Goal: Information Seeking & Learning: Learn about a topic

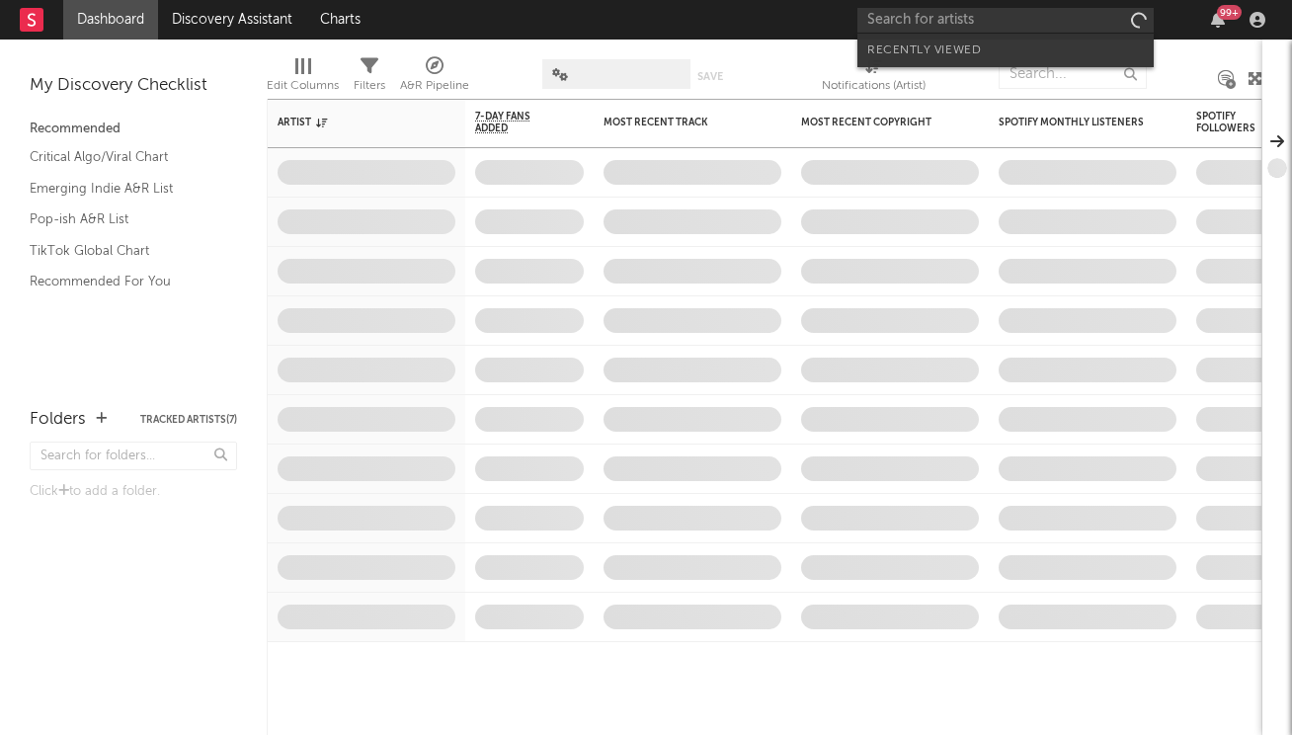
click at [1046, 24] on input "text" at bounding box center [1005, 20] width 296 height 25
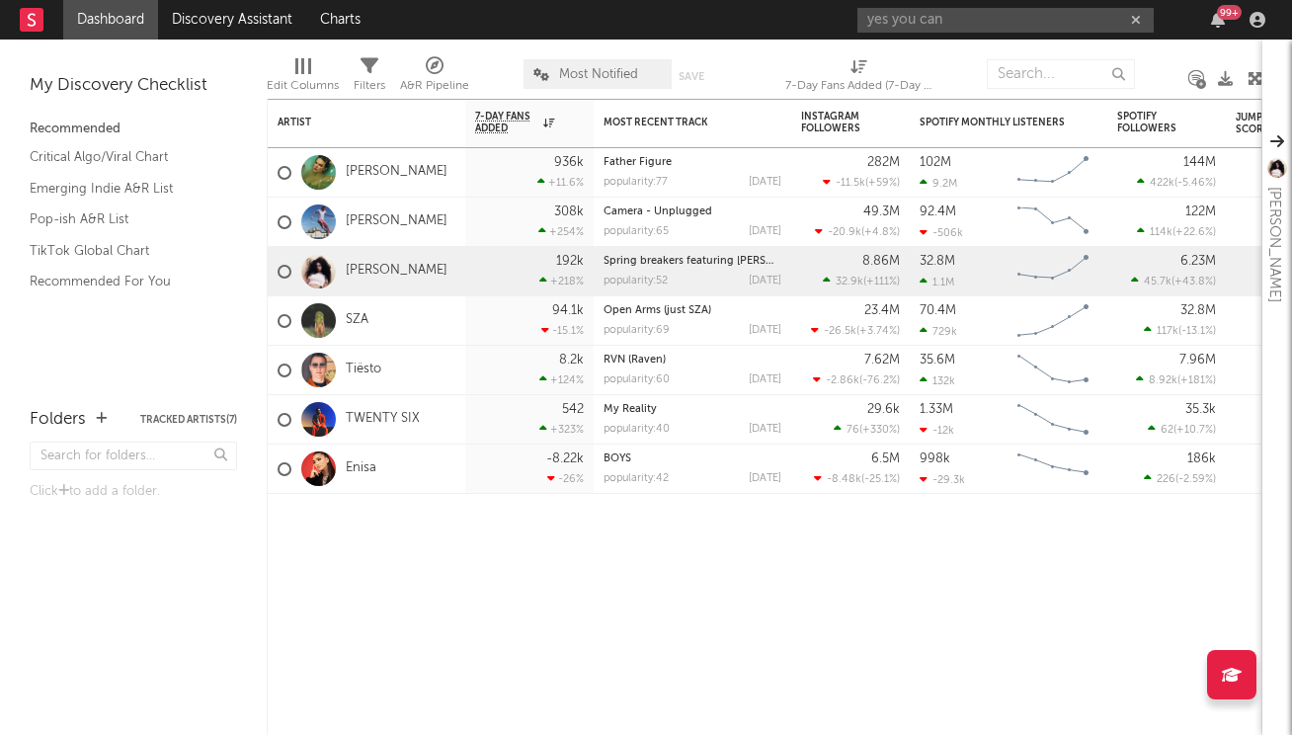
click at [975, 20] on input "yes you can" at bounding box center [1005, 20] width 296 height 25
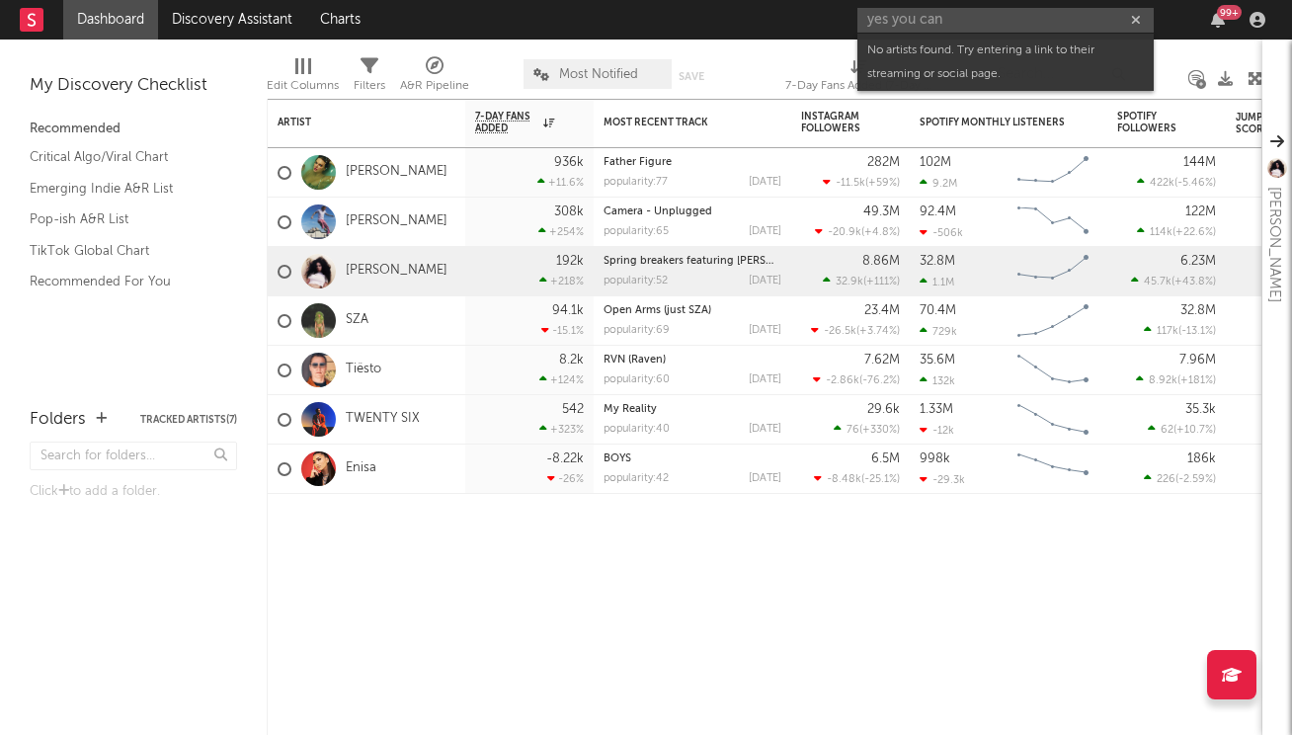
click at [903, 10] on input "yes you can" at bounding box center [1005, 20] width 296 height 25
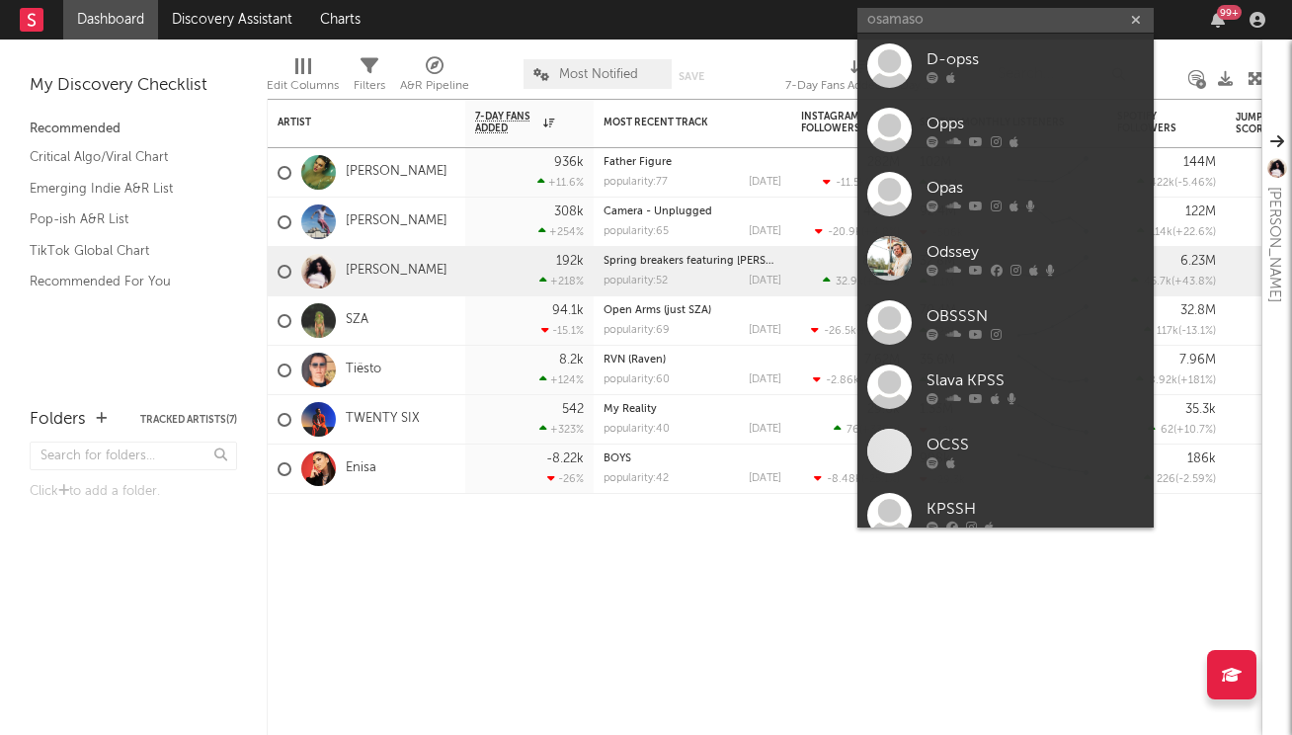
type input "osamason"
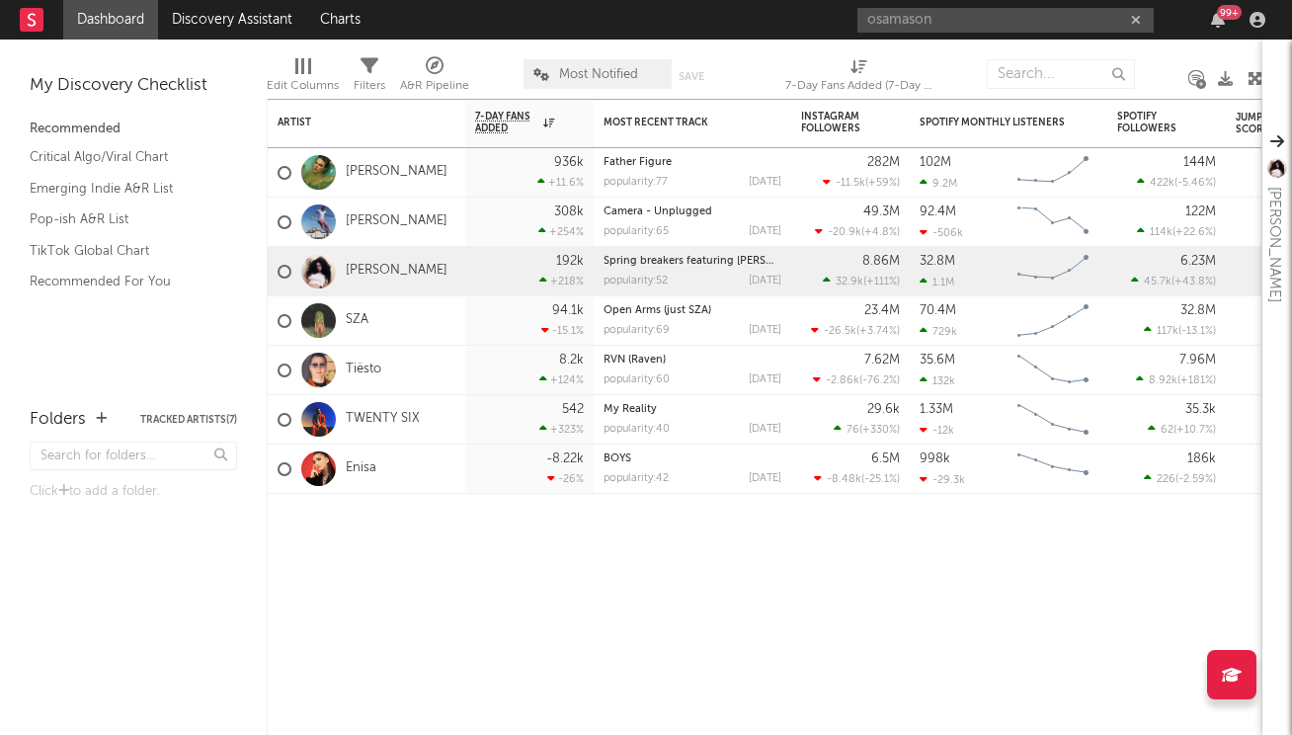
click at [941, 26] on input "osamason" at bounding box center [1005, 20] width 296 height 25
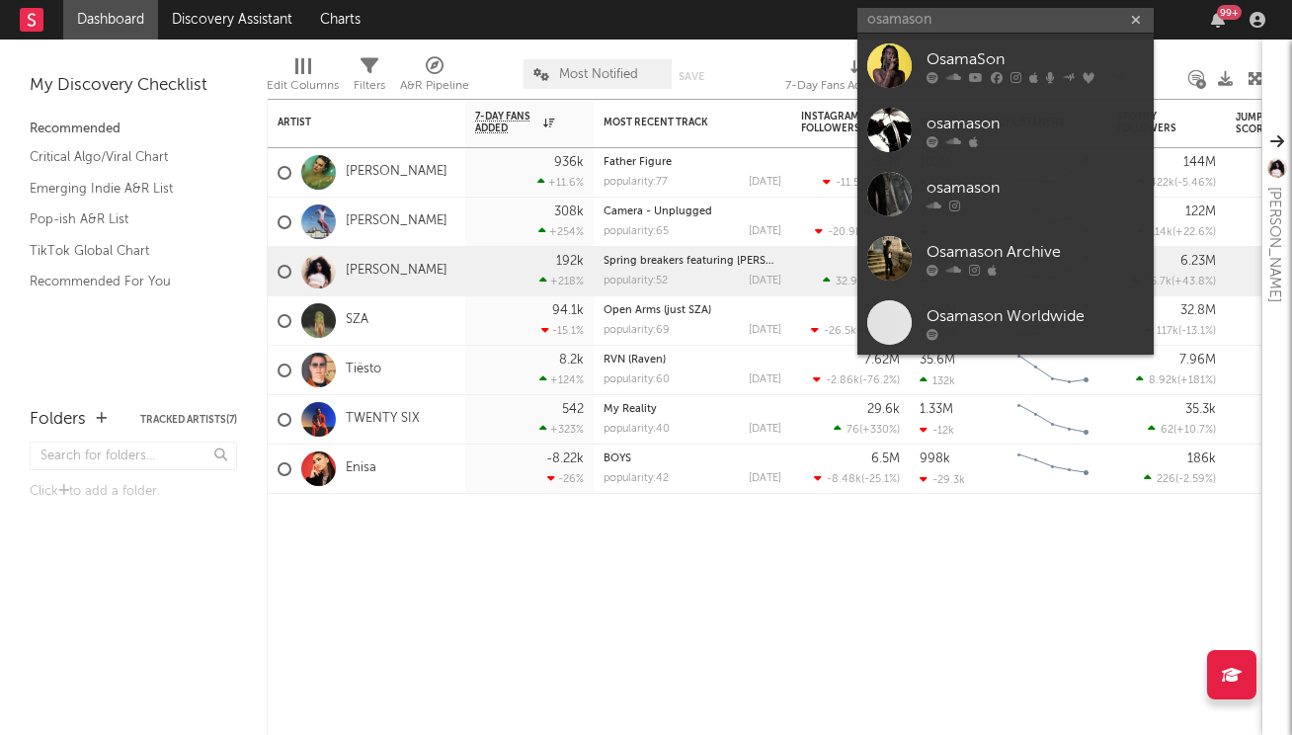
click at [923, 14] on input "osamason" at bounding box center [1005, 20] width 296 height 25
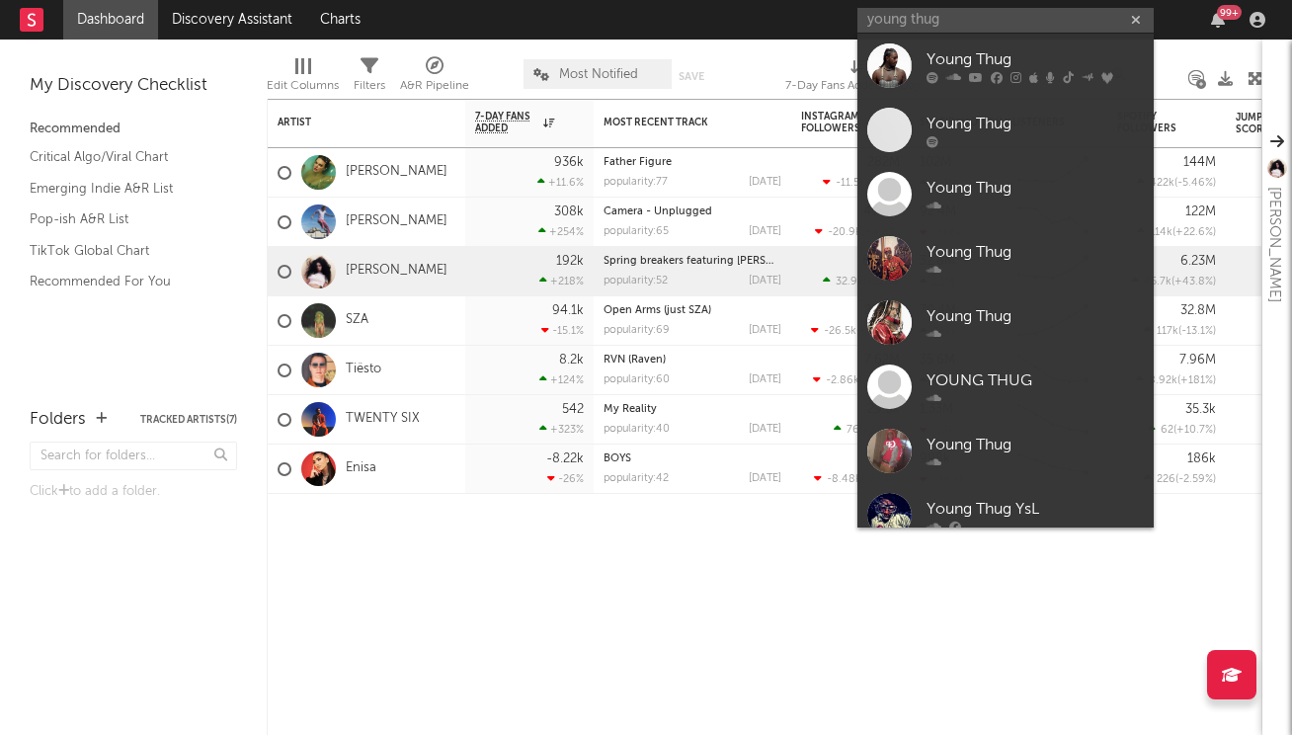
click at [956, 28] on input "young thug" at bounding box center [1005, 20] width 296 height 25
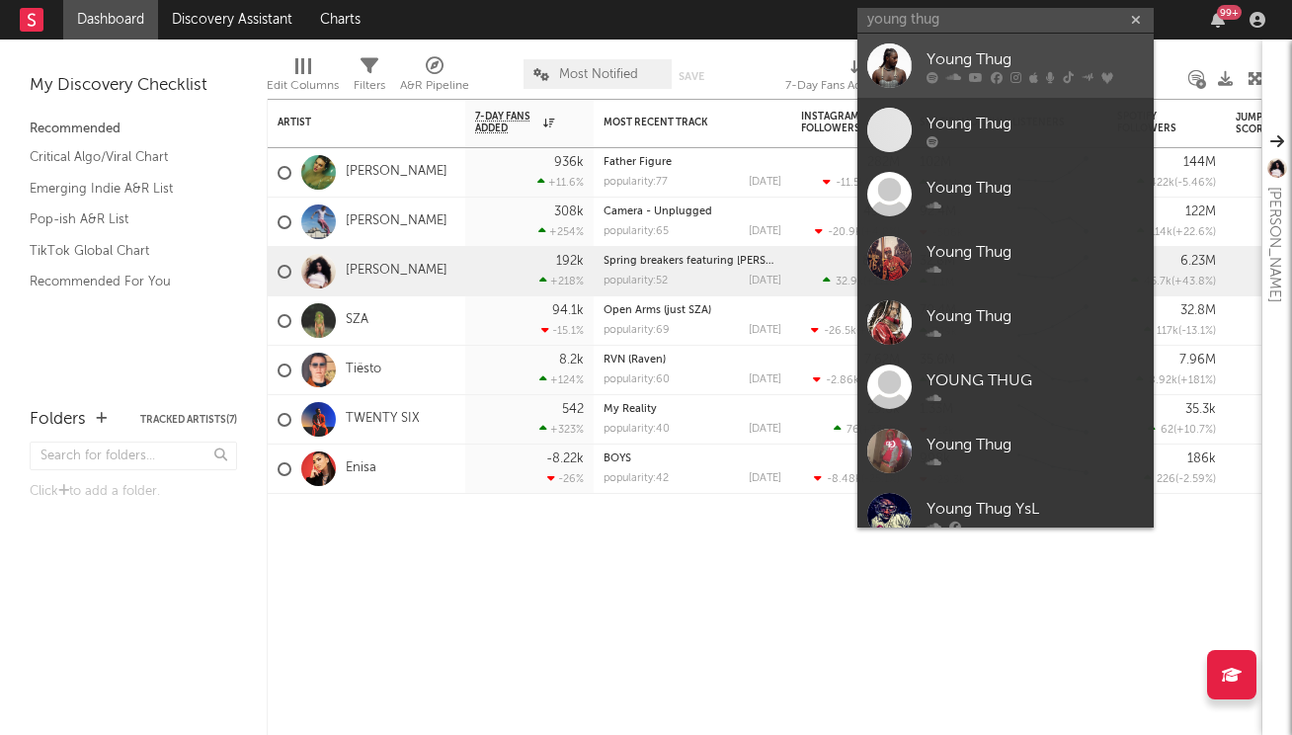
type input "young thug"
click at [956, 54] on div "Young Thug" at bounding box center [1034, 59] width 217 height 24
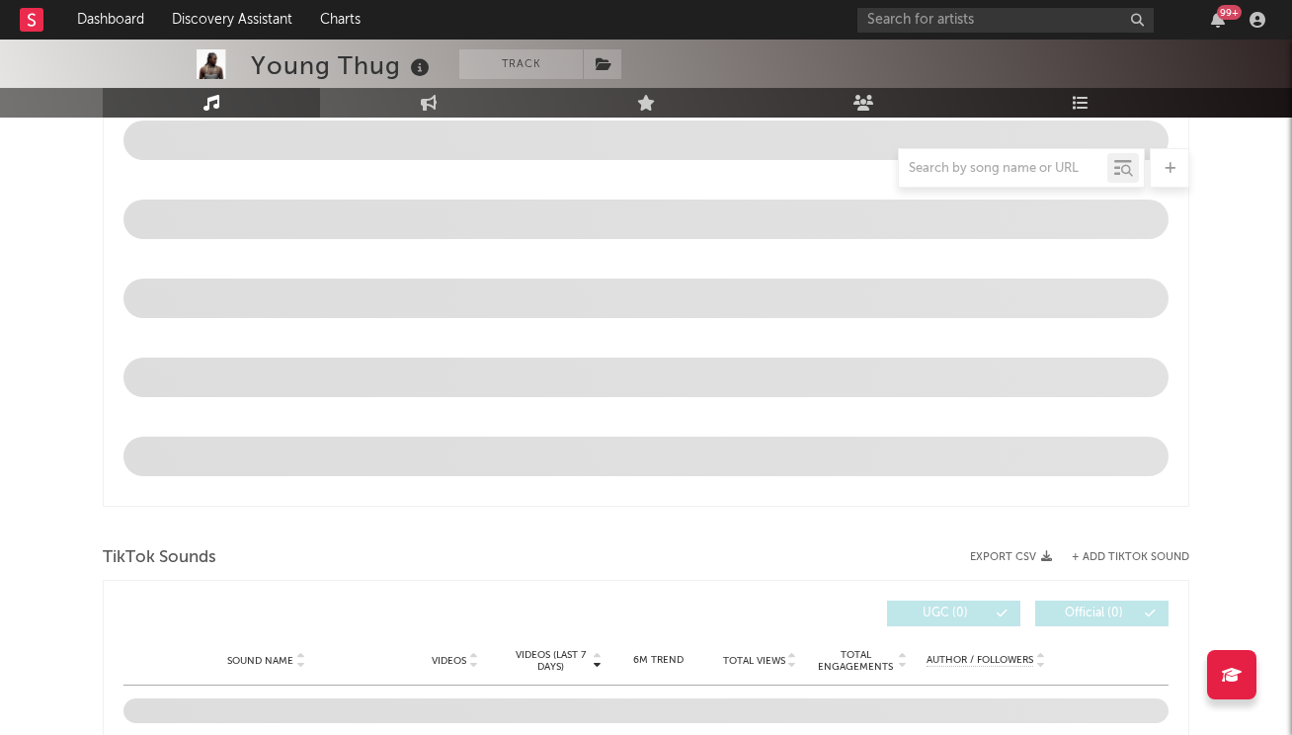
select select "6m"
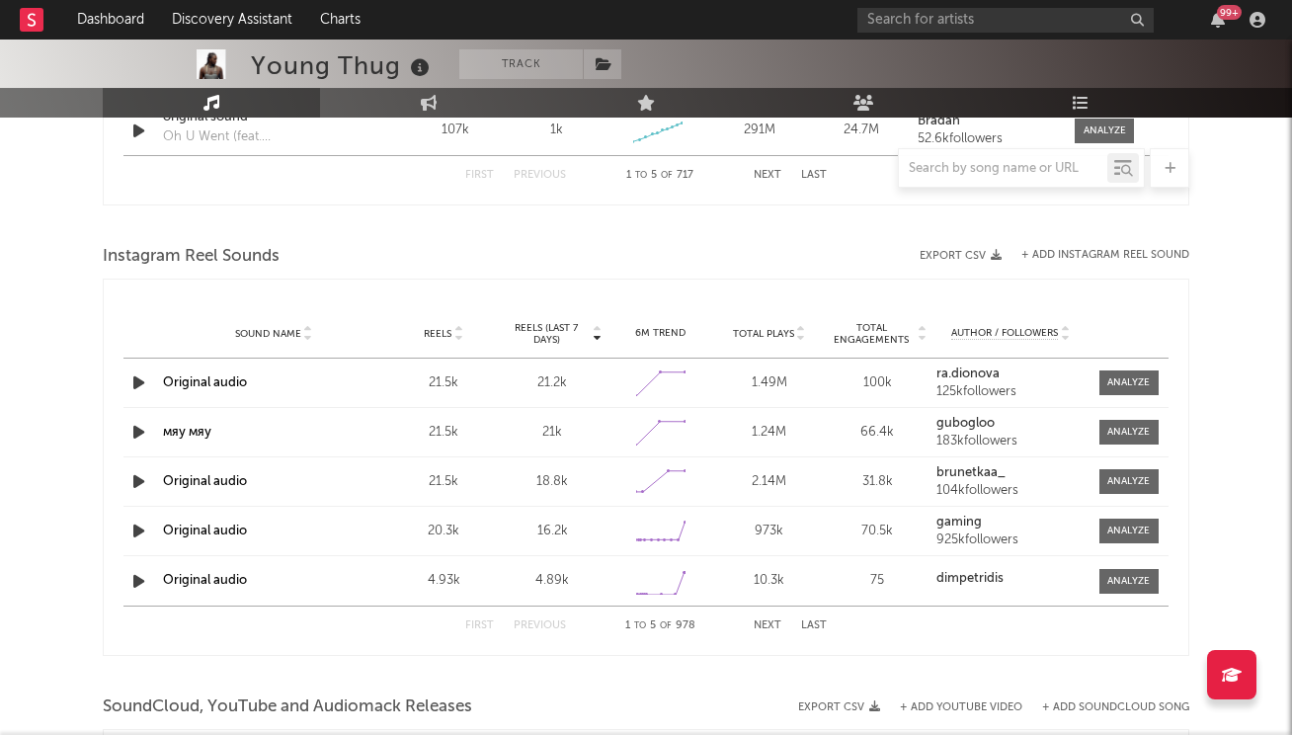
scroll to position [1685, 0]
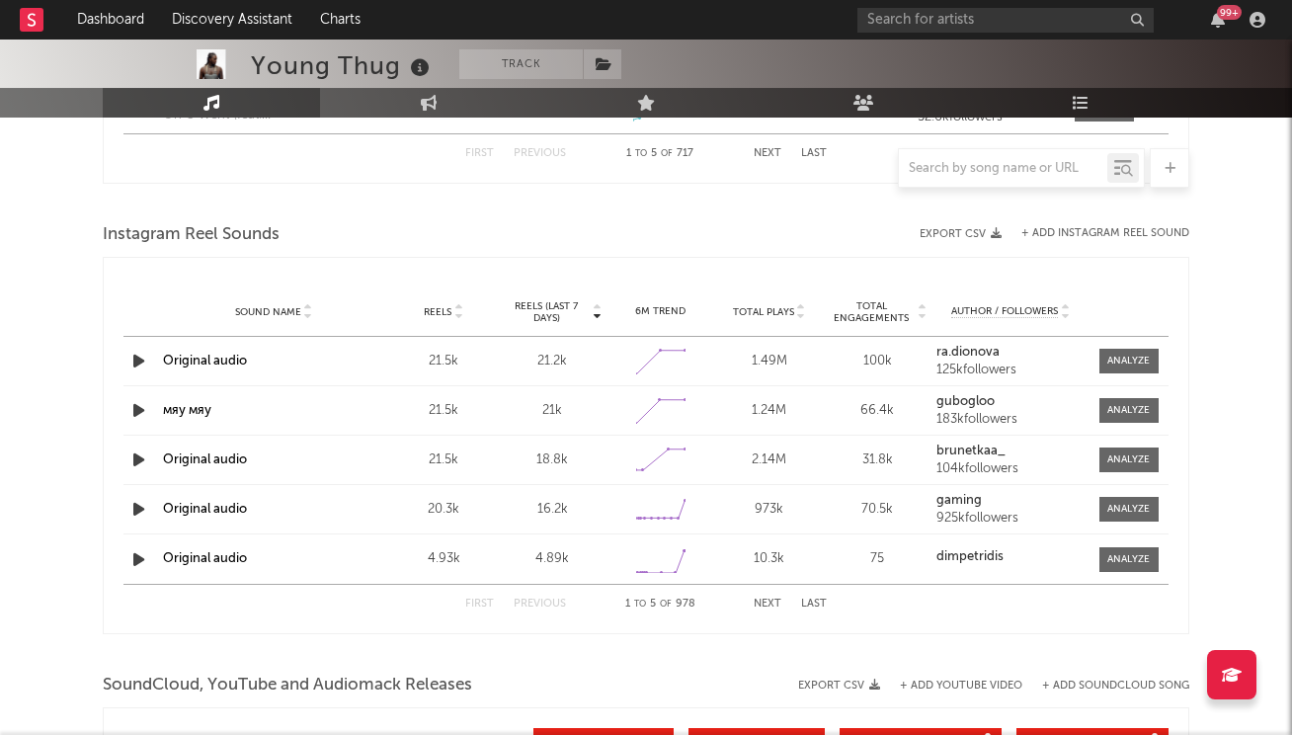
click at [138, 401] on icon "button" at bounding box center [138, 410] width 21 height 25
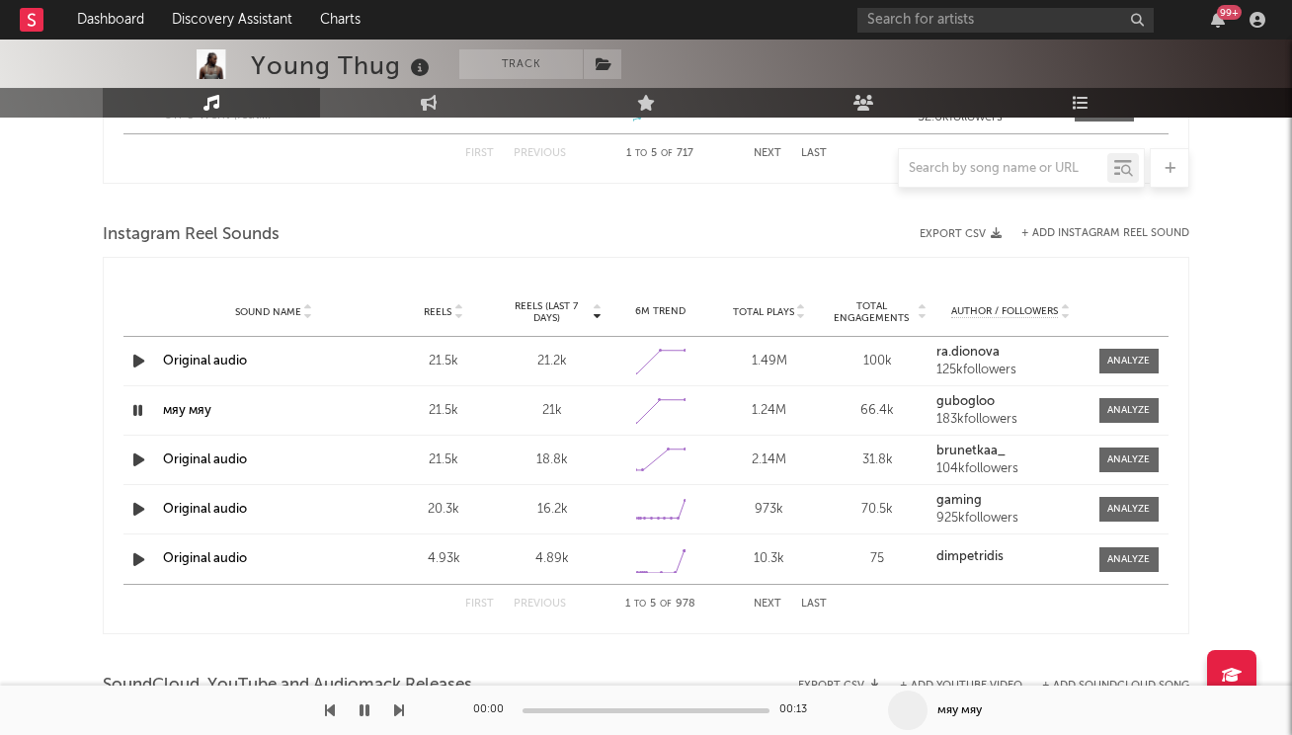
click at [143, 414] on icon "button" at bounding box center [137, 410] width 19 height 25
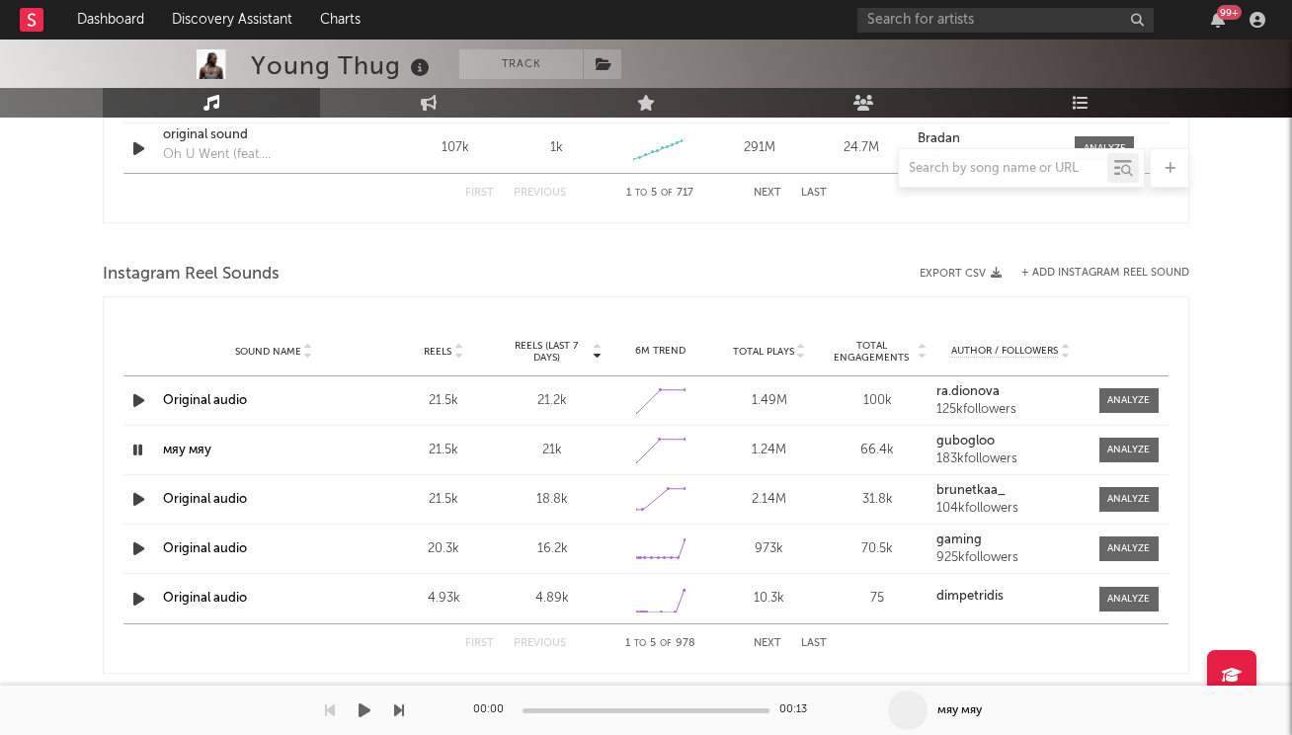
scroll to position [1725, 0]
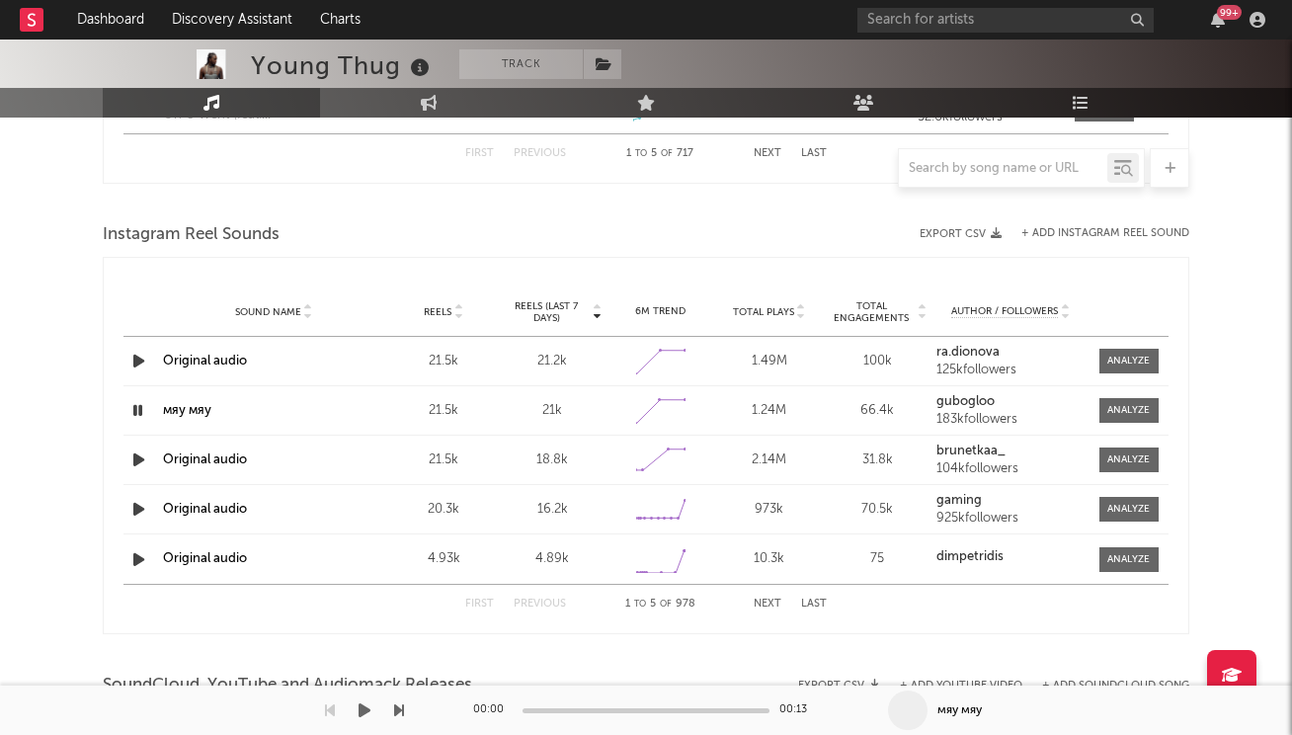
click at [143, 414] on icon "button" at bounding box center [137, 410] width 19 height 25
click at [140, 360] on icon "button" at bounding box center [138, 361] width 21 height 25
click at [137, 407] on icon "button" at bounding box center [138, 410] width 21 height 25
click at [1113, 407] on div at bounding box center [1128, 410] width 42 height 15
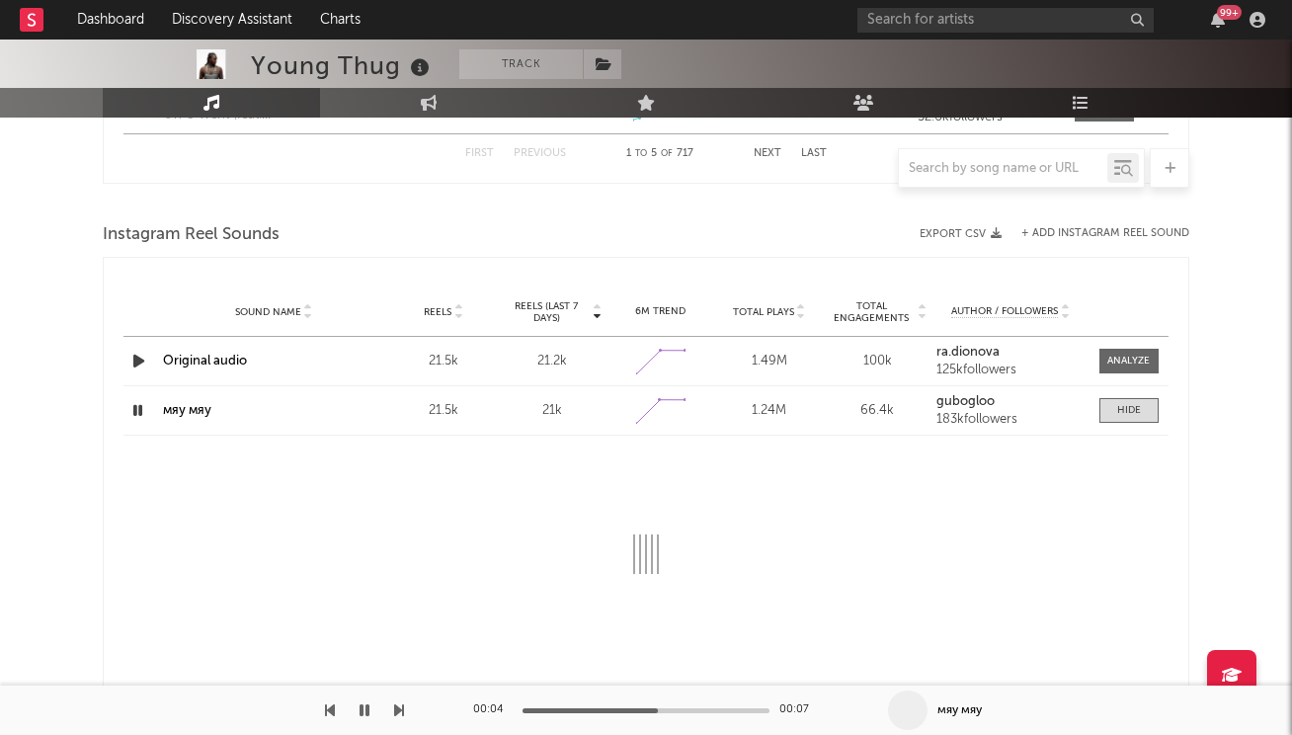
select select "6m"
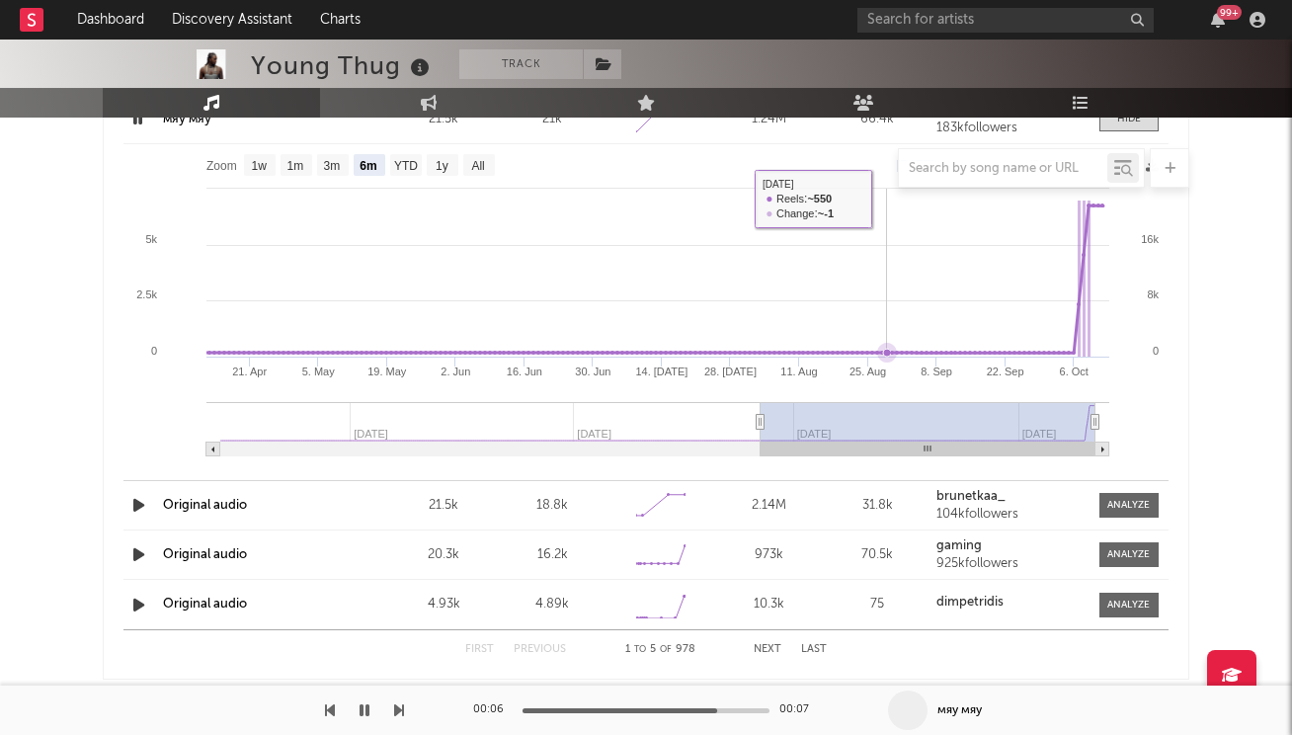
scroll to position [1913, 0]
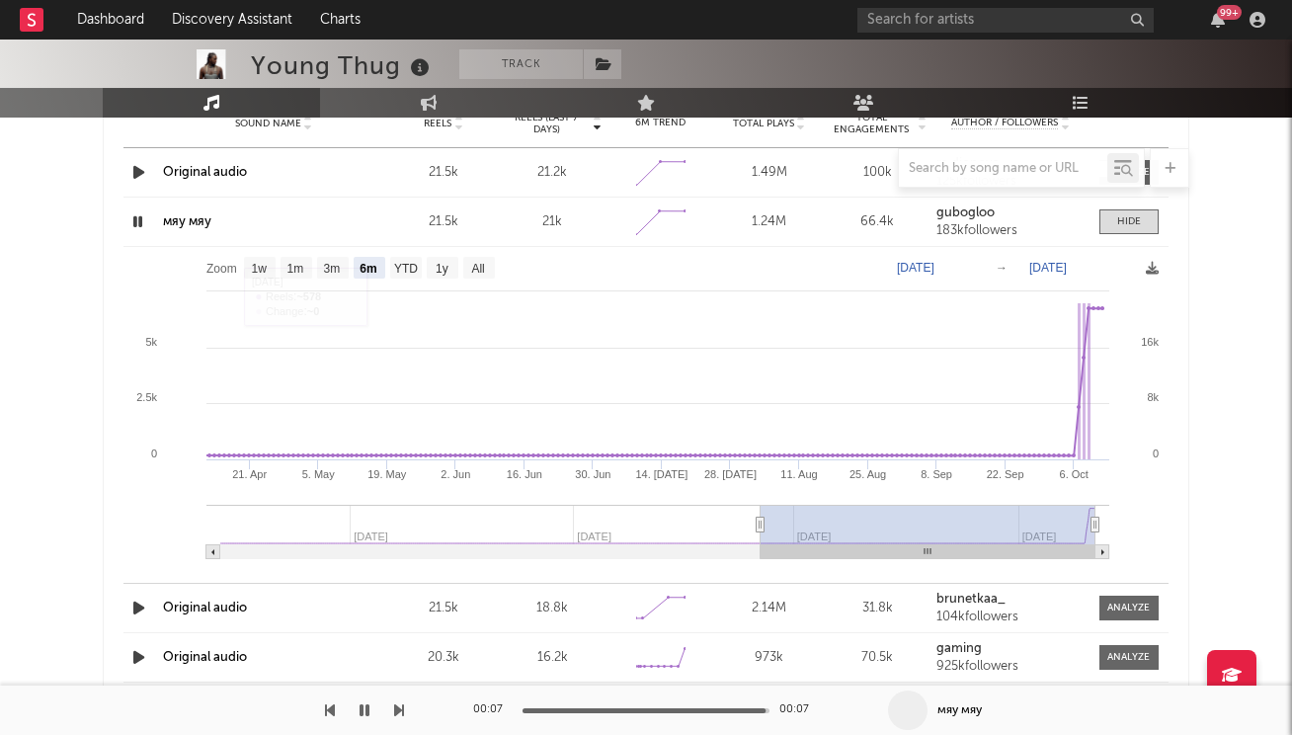
click at [196, 224] on link "мяу мяу" at bounding box center [187, 221] width 48 height 13
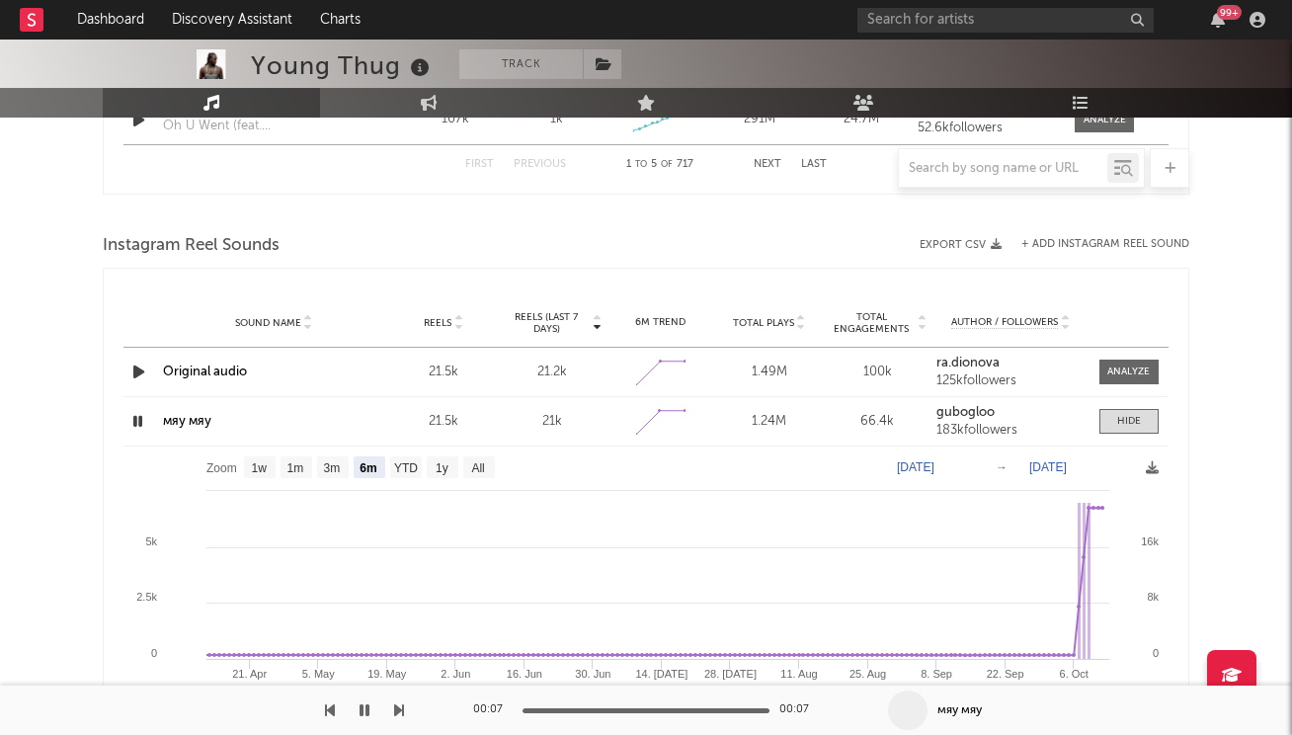
scroll to position [1620, 0]
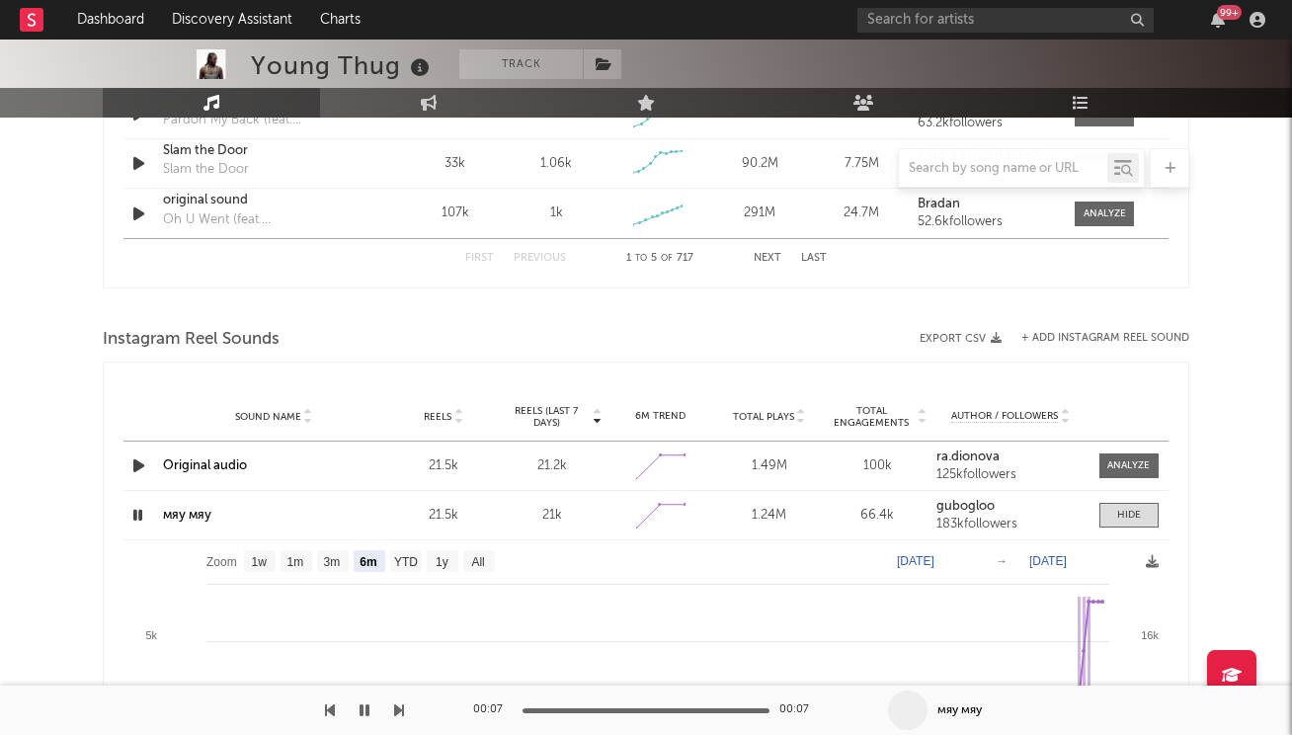
click at [143, 470] on icon "button" at bounding box center [138, 465] width 21 height 25
click at [136, 462] on icon "button" at bounding box center [137, 465] width 19 height 25
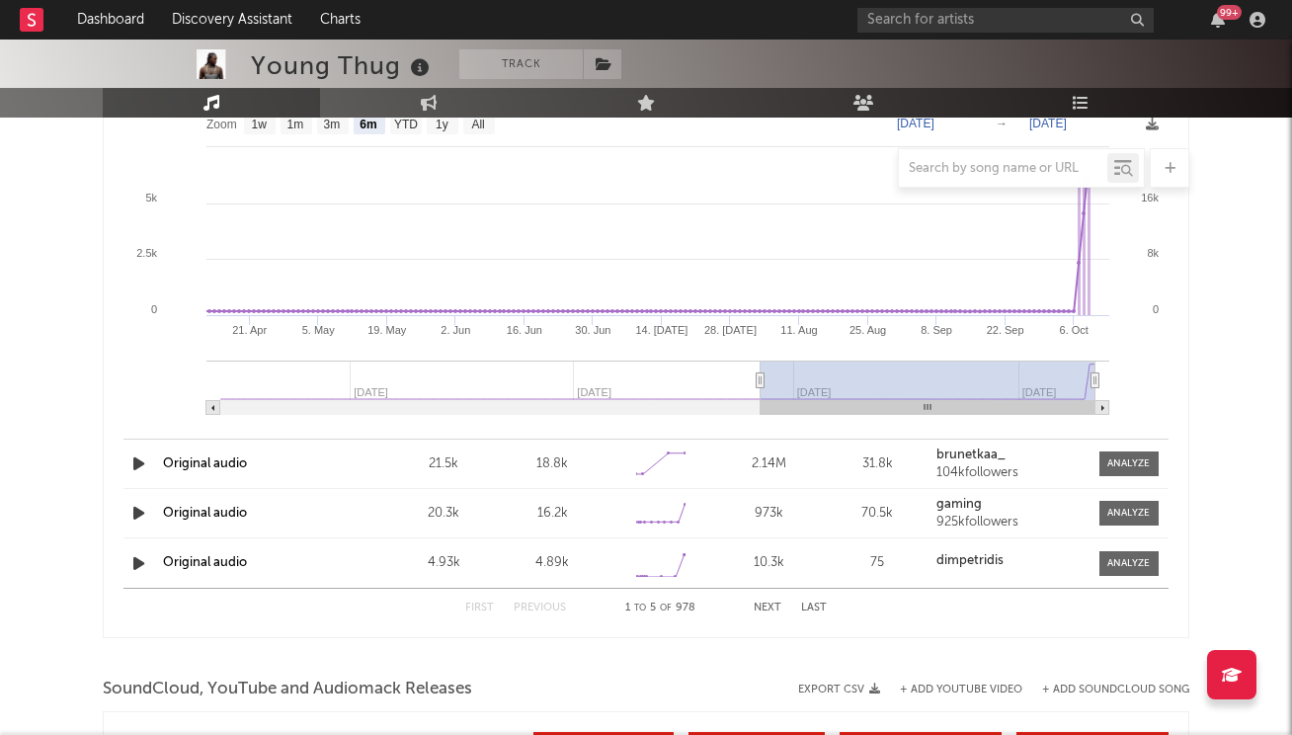
scroll to position [2066, 0]
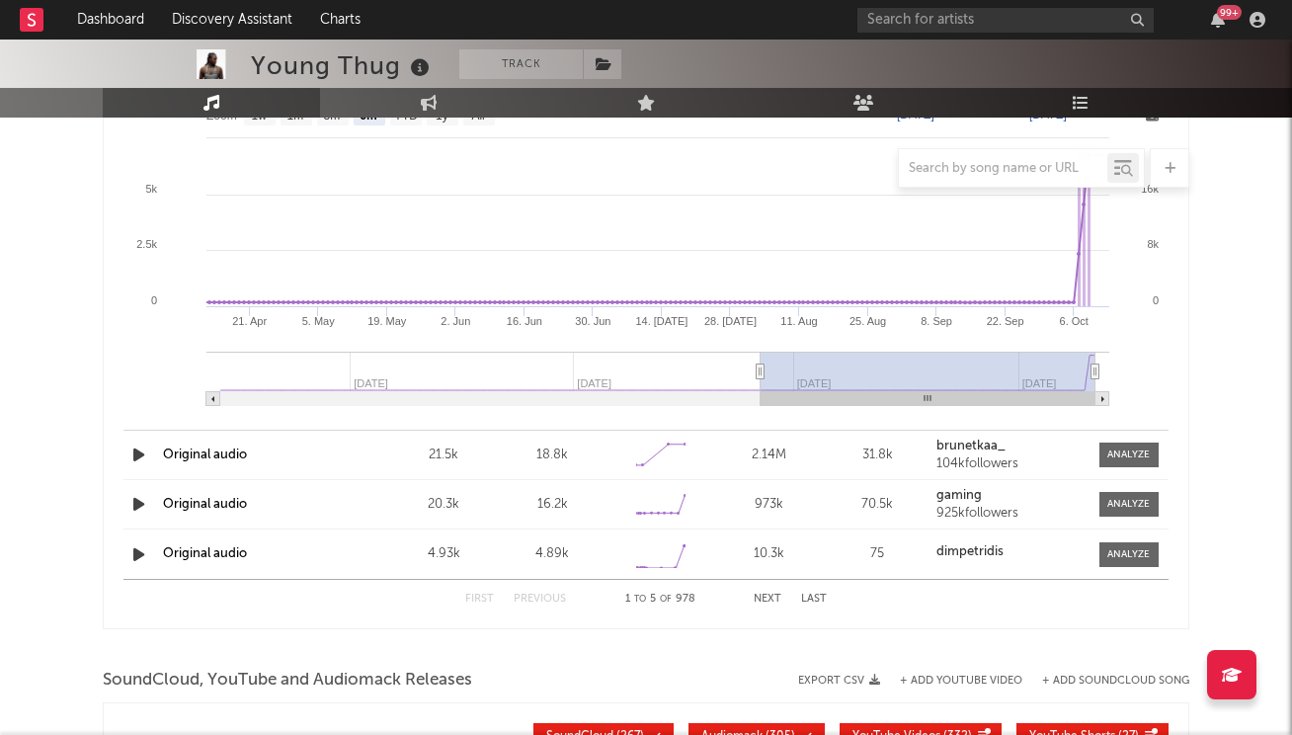
click at [756, 601] on button "Next" at bounding box center [768, 599] width 28 height 11
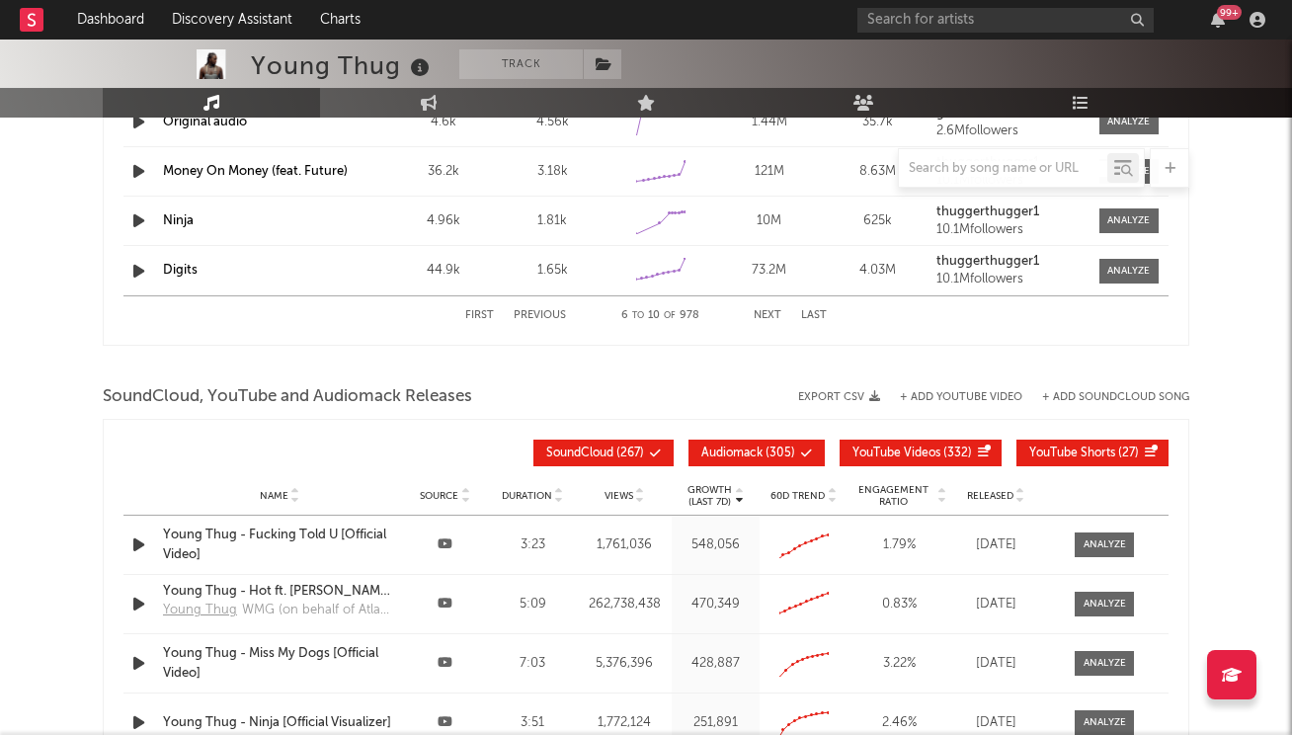
scroll to position [2176, 0]
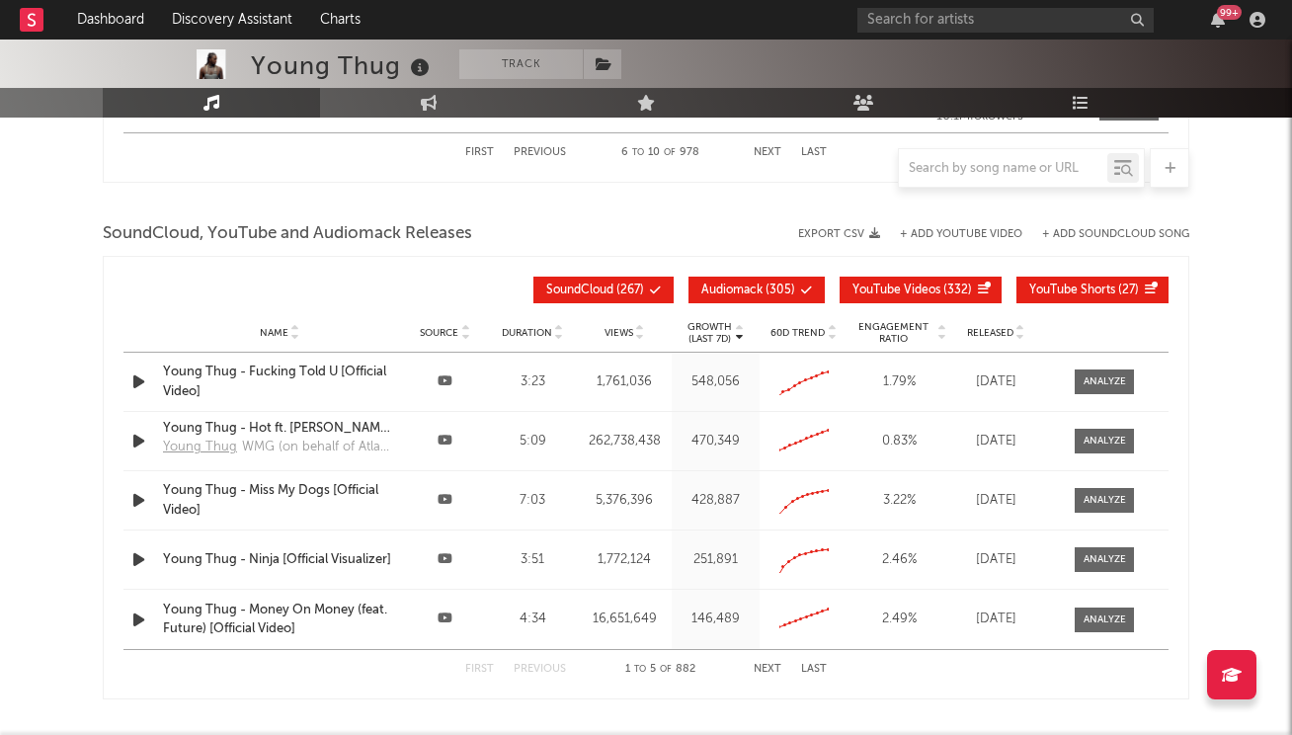
click at [768, 657] on div "First Previous 1 to 5 of 882 Next Last" at bounding box center [646, 669] width 362 height 39
click at [765, 665] on button "Next" at bounding box center [768, 669] width 28 height 11
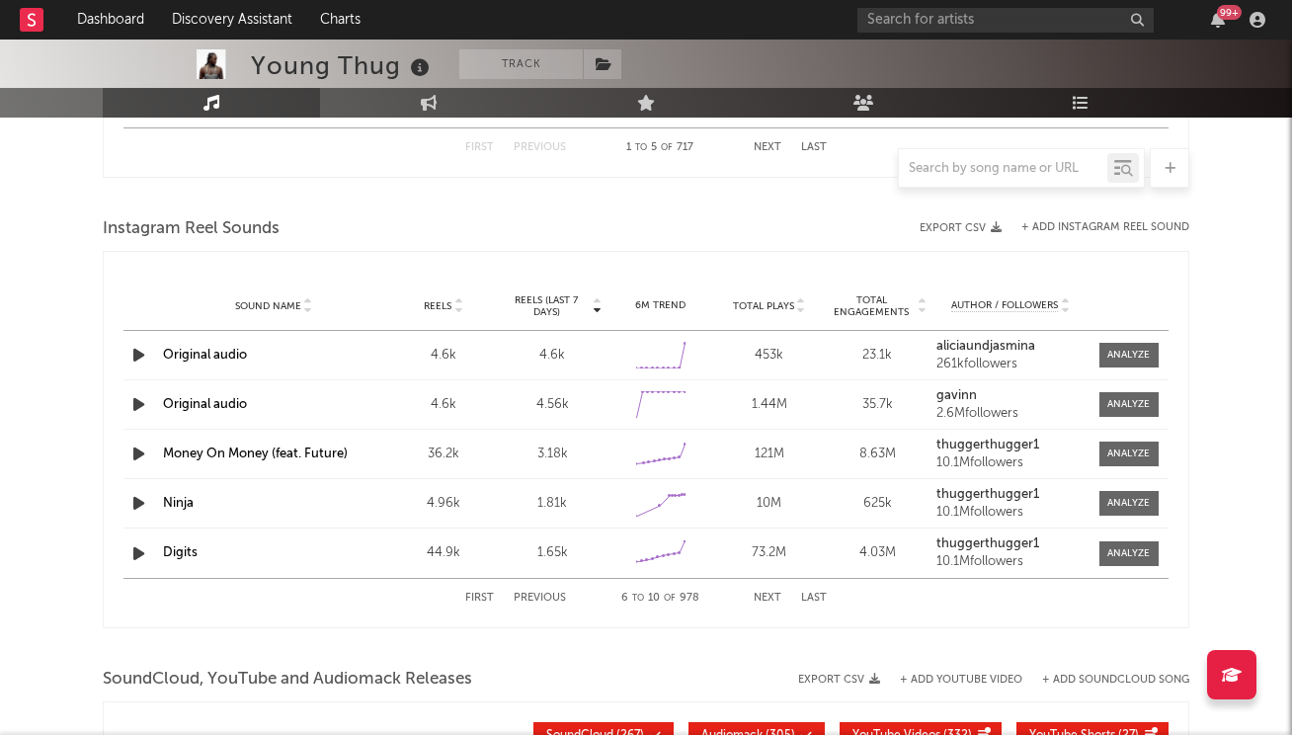
scroll to position [1720, 0]
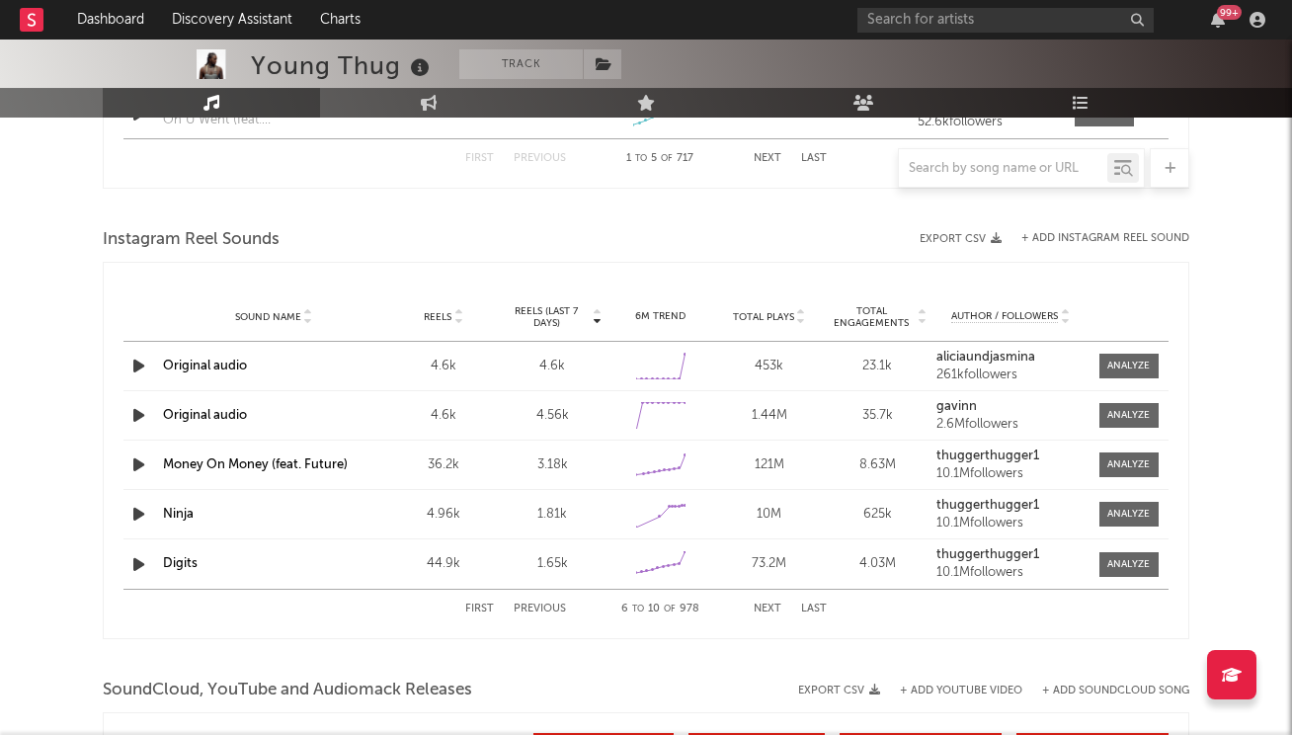
click at [767, 613] on button "Next" at bounding box center [768, 608] width 28 height 11
click at [768, 610] on button "Next" at bounding box center [768, 608] width 28 height 11
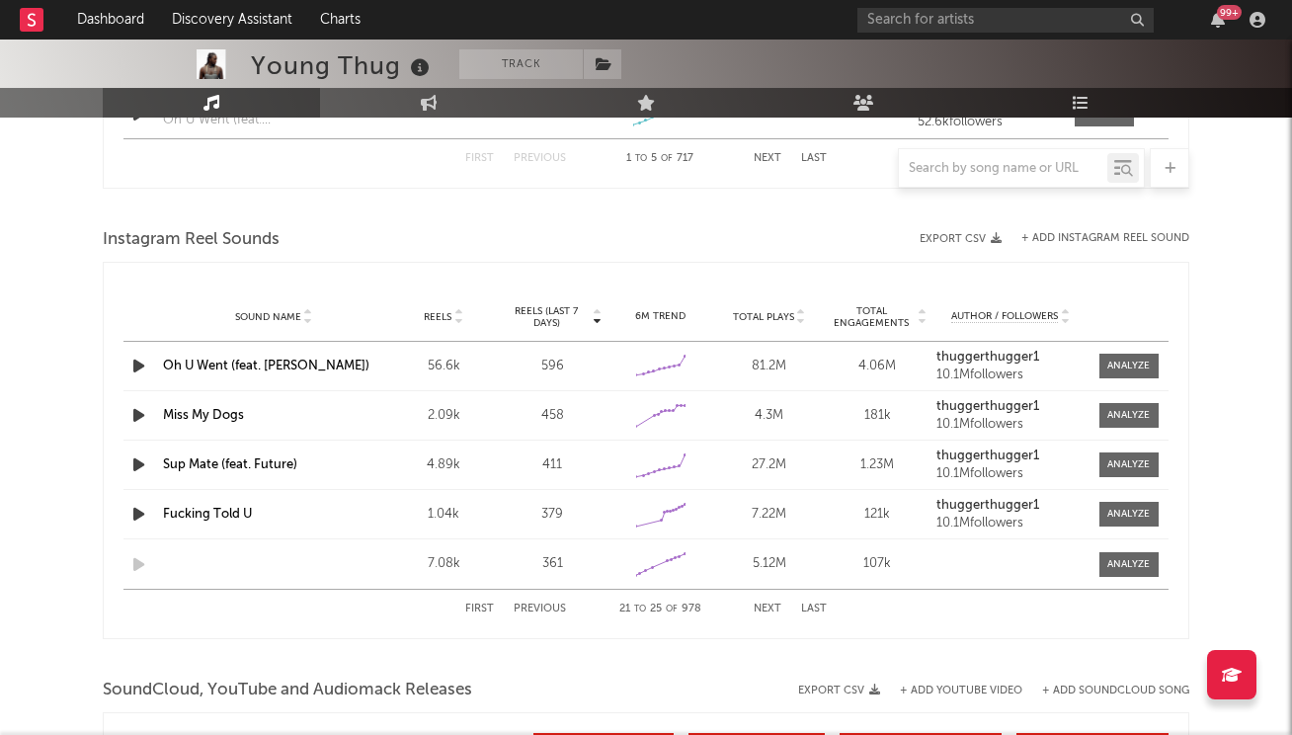
click at [542, 606] on button "Previous" at bounding box center [540, 608] width 52 height 11
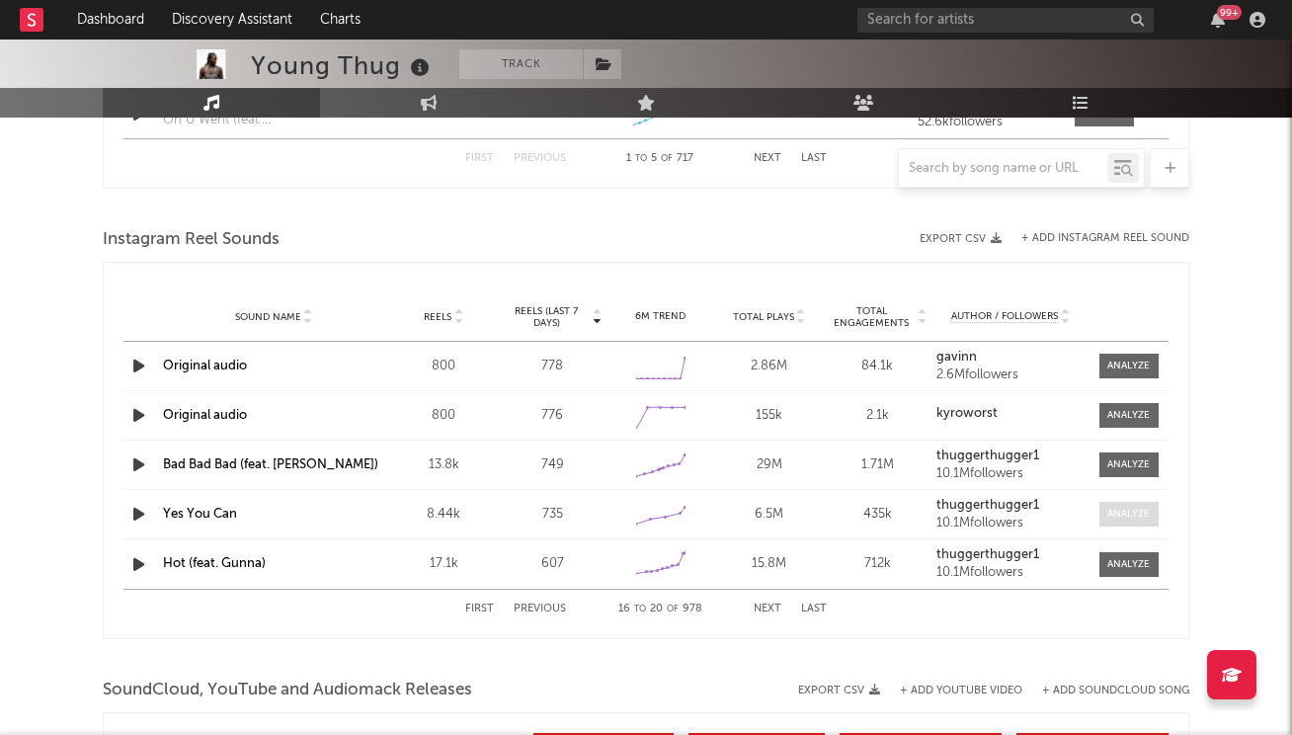
click at [1133, 512] on div at bounding box center [1128, 514] width 42 height 15
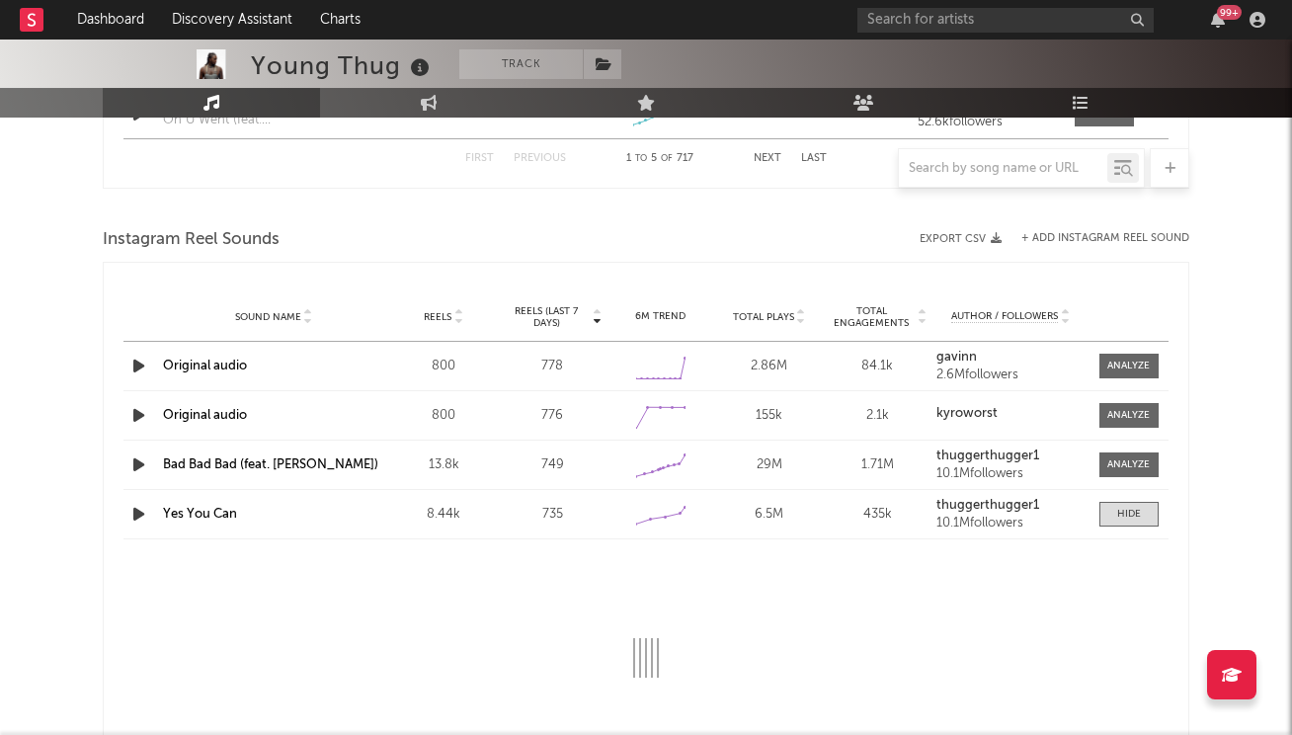
select select "1w"
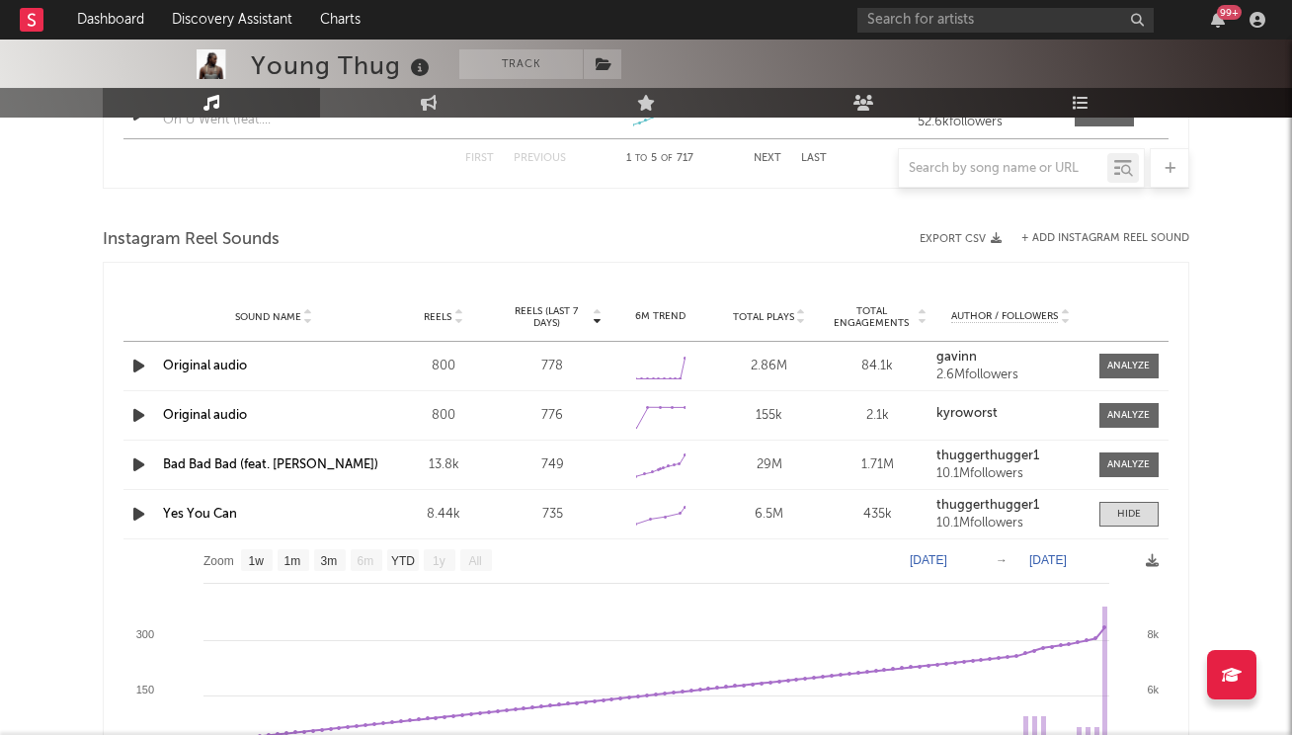
click at [184, 513] on link "Yes You Can" at bounding box center [200, 514] width 74 height 13
